Goal: Task Accomplishment & Management: Complete application form

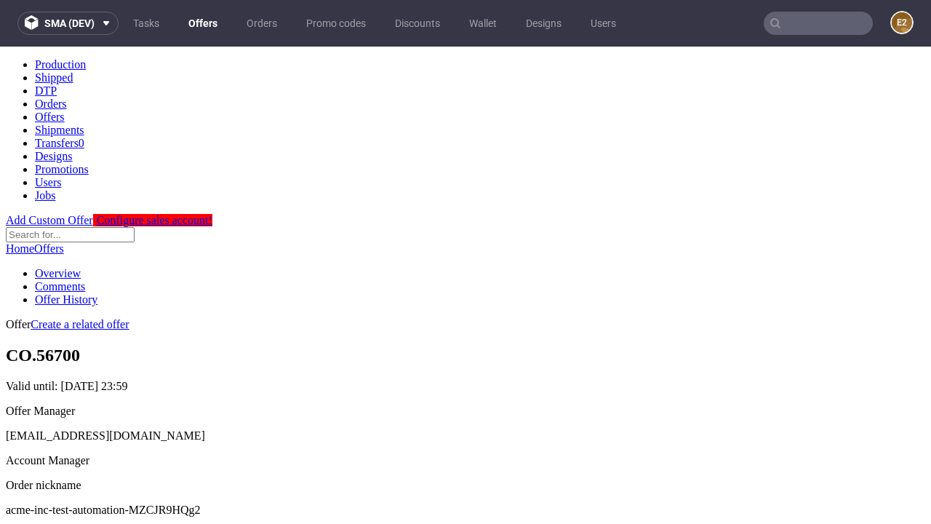
scroll to position [144, 0]
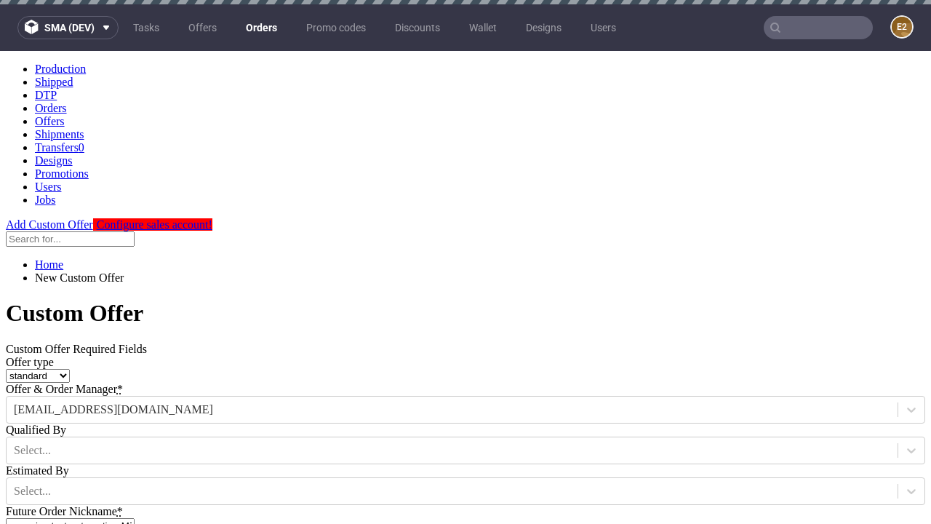
type input "acme-inc-test-automation-MZCJR9HQg2"
type input "[DATE]"
type input "[EMAIL_ADDRESS][DOMAIN_NAME]"
select select "gb"
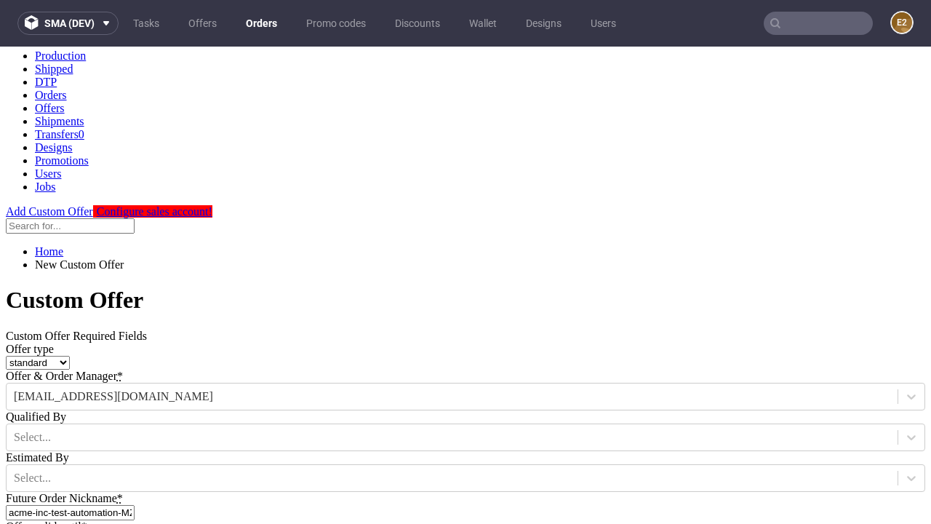
type input "[EMAIL_ADDRESS][DOMAIN_NAME]"
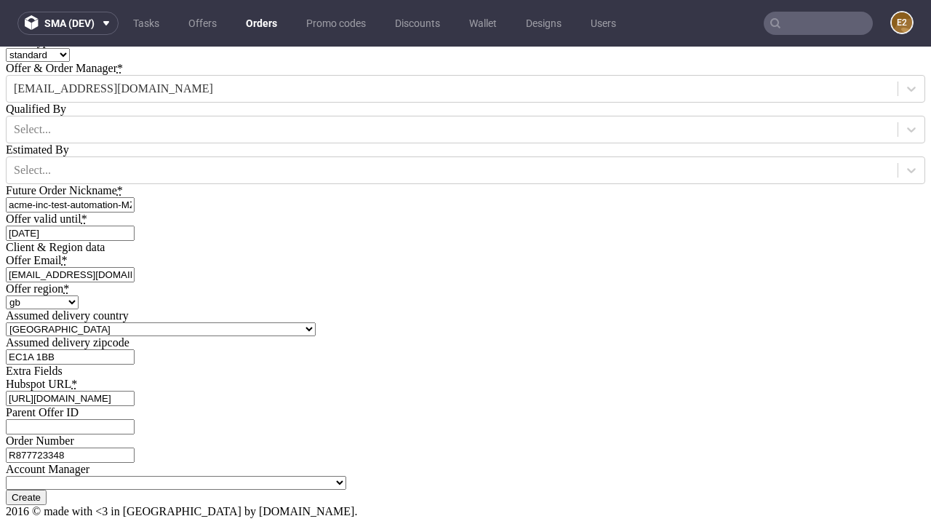
type input "[URL][DOMAIN_NAME]"
click at [47, 490] on input "Create" at bounding box center [26, 497] width 41 height 15
type input "Please wait..."
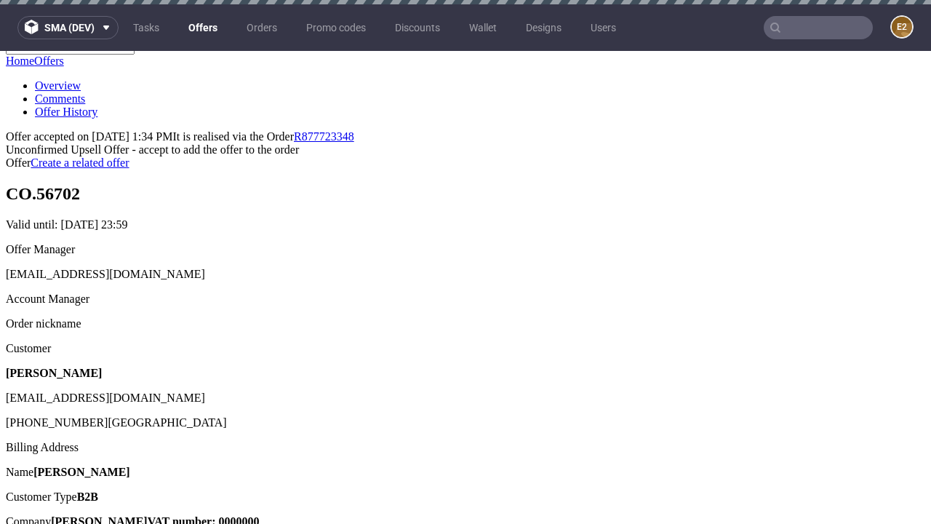
scroll to position [4, 0]
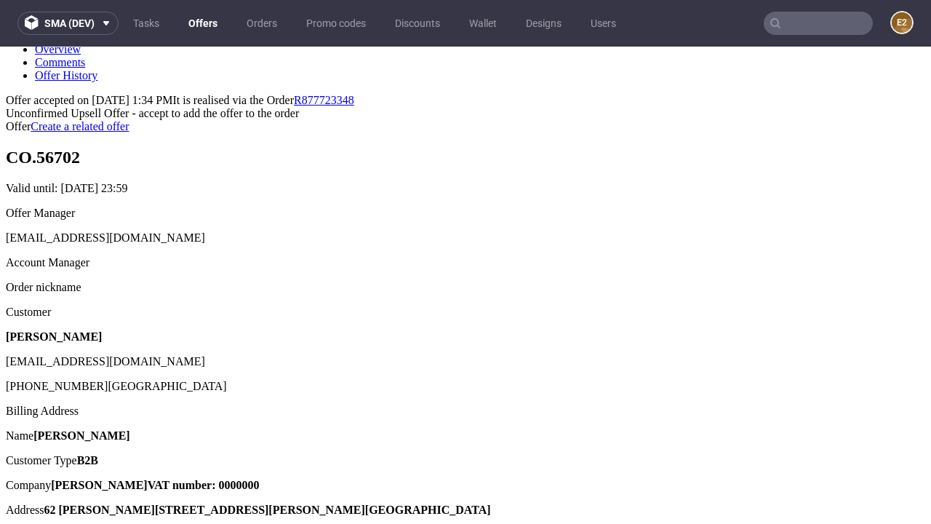
type input "In progress..."
